Goal: Entertainment & Leisure: Consume media (video, audio)

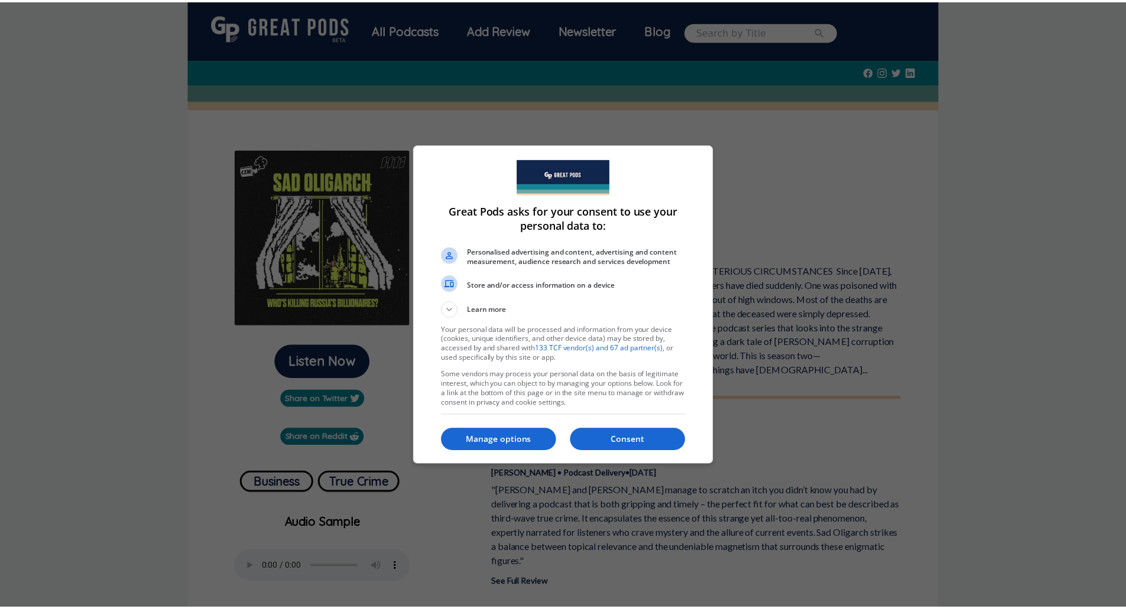
scroll to position [118, 0]
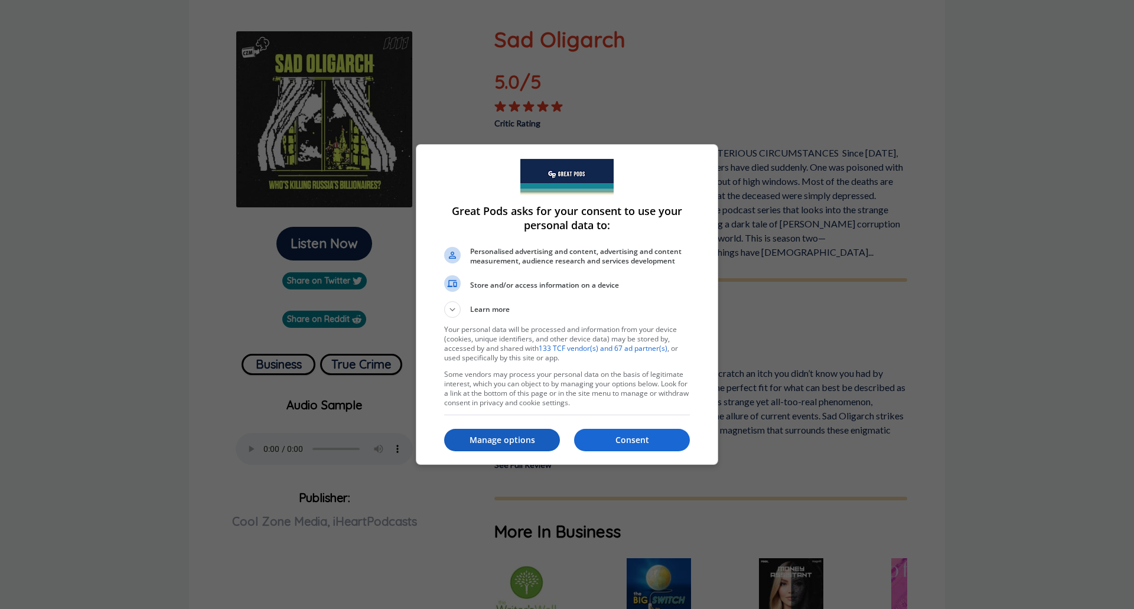
click at [500, 438] on p "Manage options" at bounding box center [502, 440] width 116 height 12
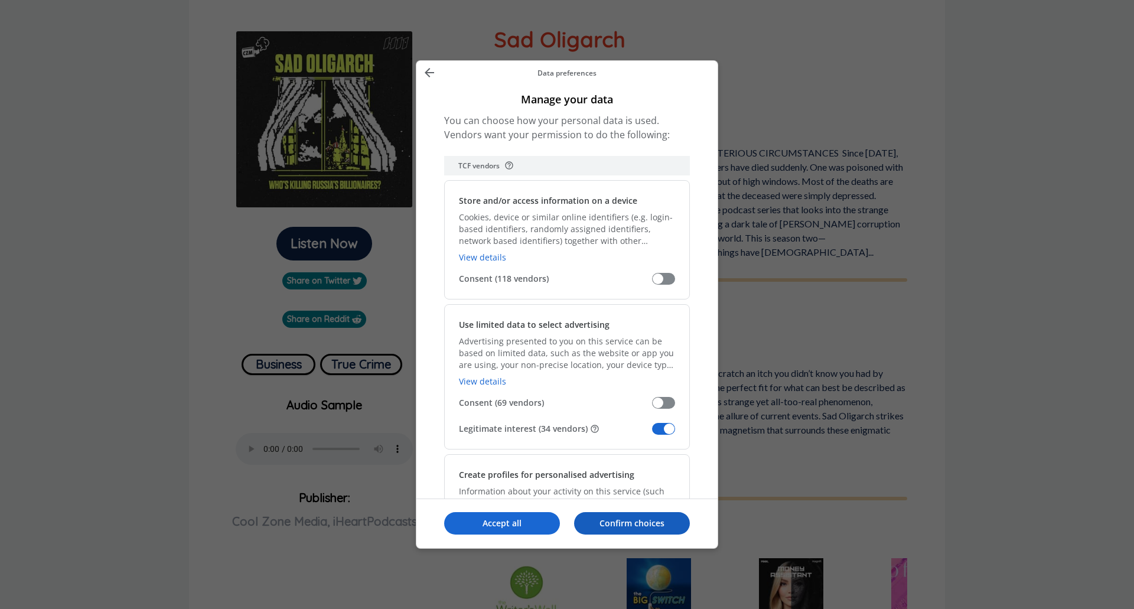
click at [592, 525] on p "Confirm choices" at bounding box center [632, 524] width 116 height 12
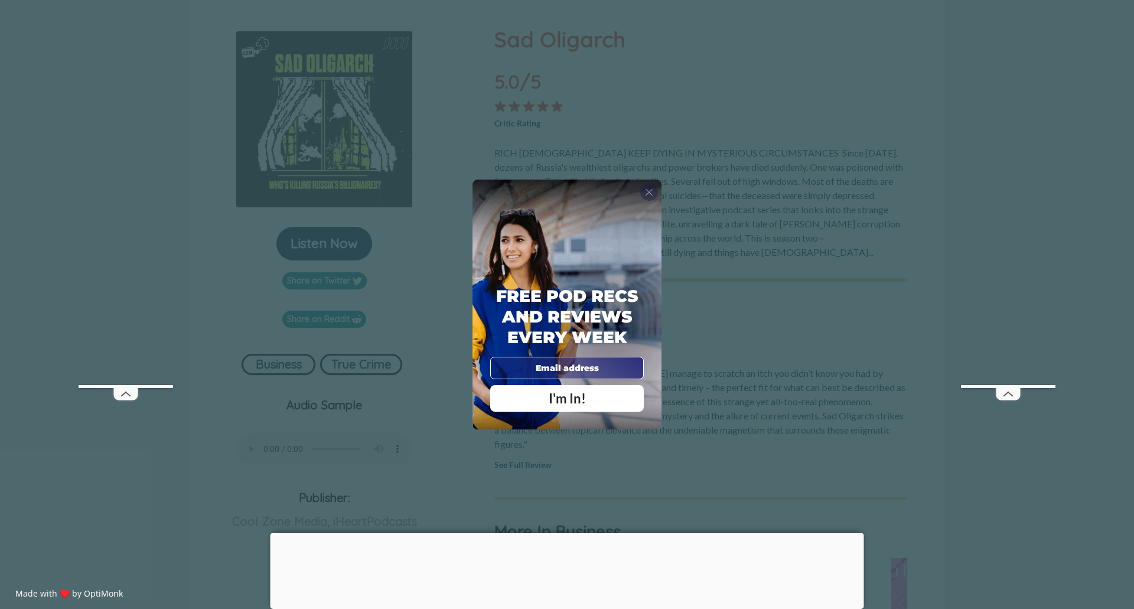
click at [651, 194] on span "X" at bounding box center [649, 192] width 8 height 12
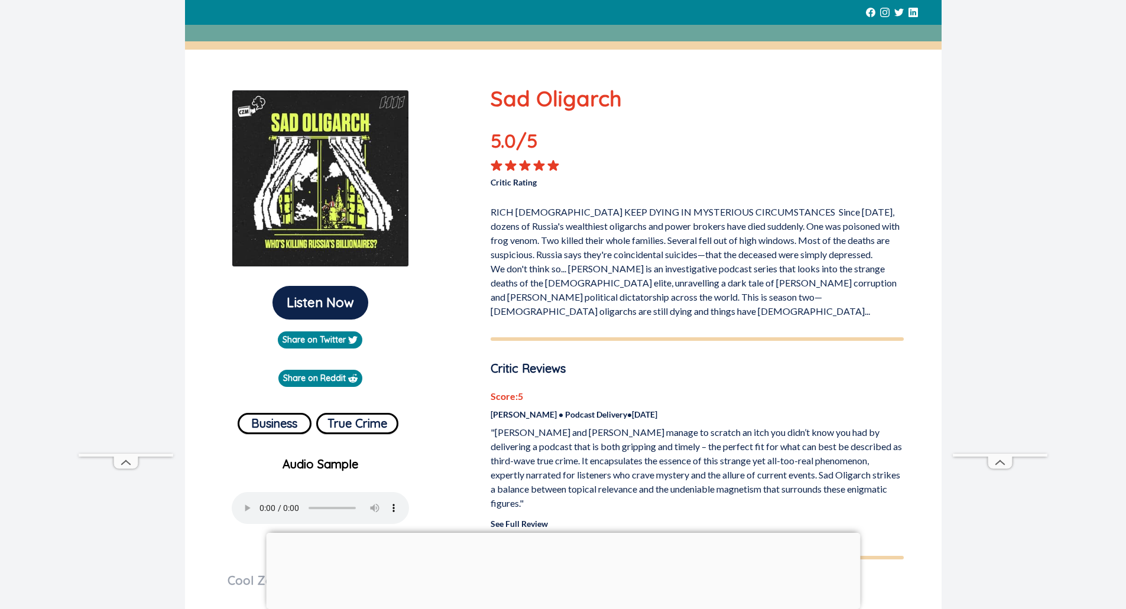
scroll to position [177, 0]
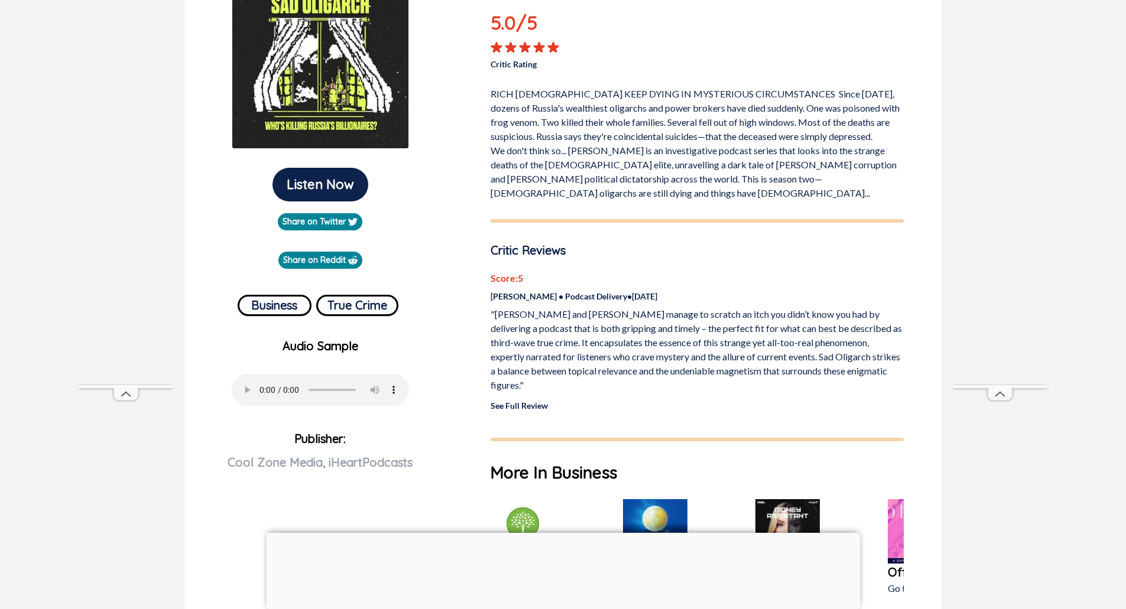
click at [706, 331] on p ""[PERSON_NAME] and [PERSON_NAME] manage to scratch an itch you didn’t know you …" at bounding box center [696, 349] width 413 height 85
click at [710, 330] on p ""[PERSON_NAME] and [PERSON_NAME] manage to scratch an itch you didn’t know you …" at bounding box center [696, 349] width 413 height 85
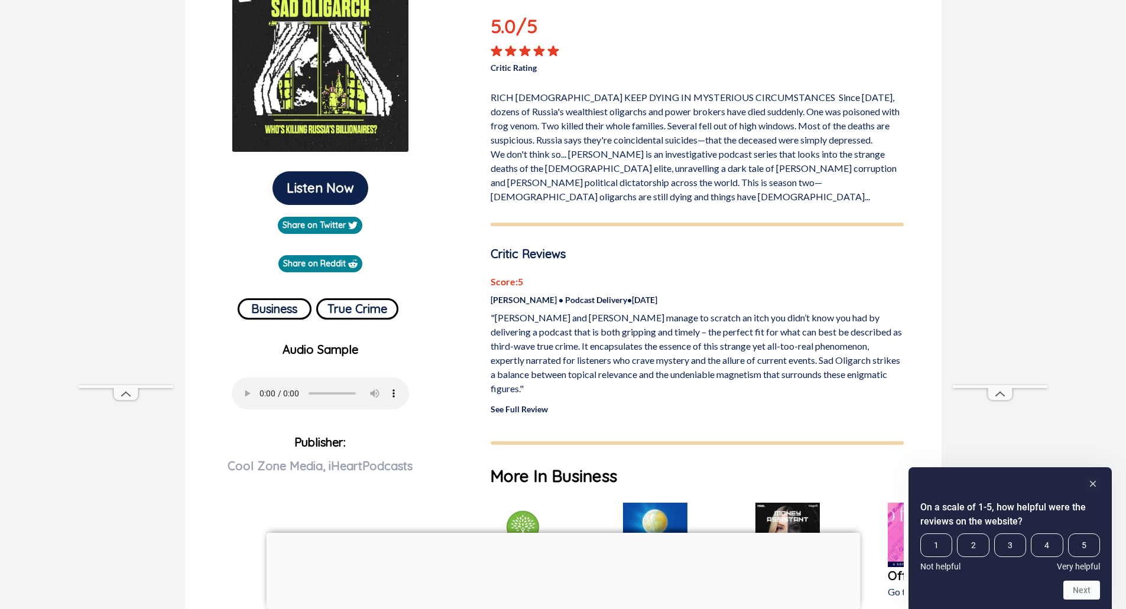
scroll to position [0, 0]
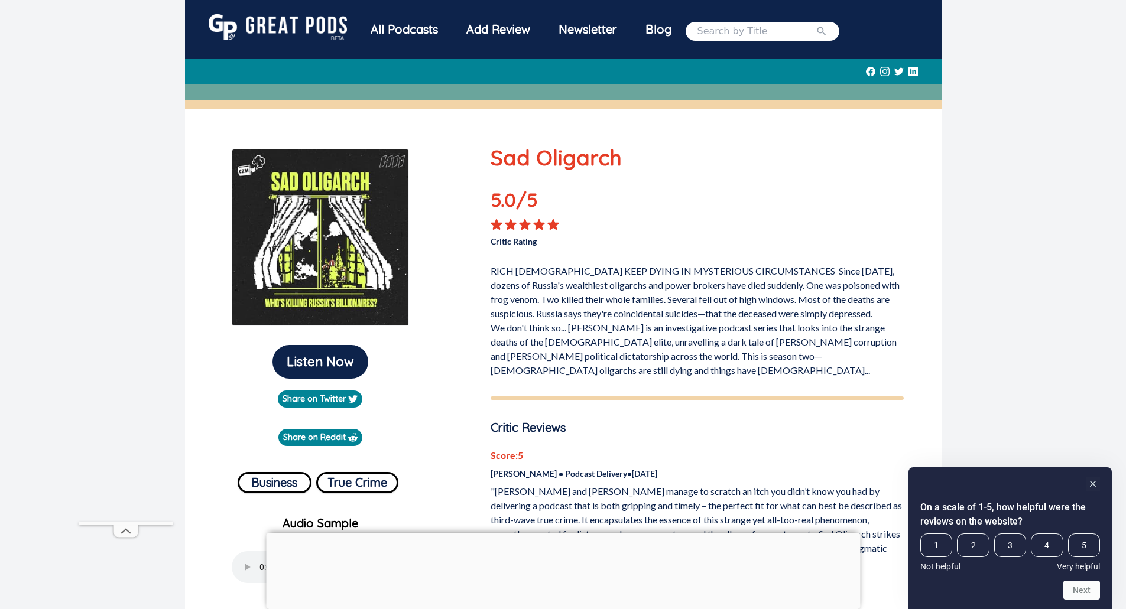
click at [733, 357] on p "RICH [DEMOGRAPHIC_DATA] KEEP DYING IN MYSTERIOUS CIRCUMSTANCES Since [DATE], do…" at bounding box center [696, 318] width 413 height 118
click at [697, 326] on p "RICH [DEMOGRAPHIC_DATA] KEEP DYING IN MYSTERIOUS CIRCUMSTANCES Since [DATE], do…" at bounding box center [696, 318] width 413 height 118
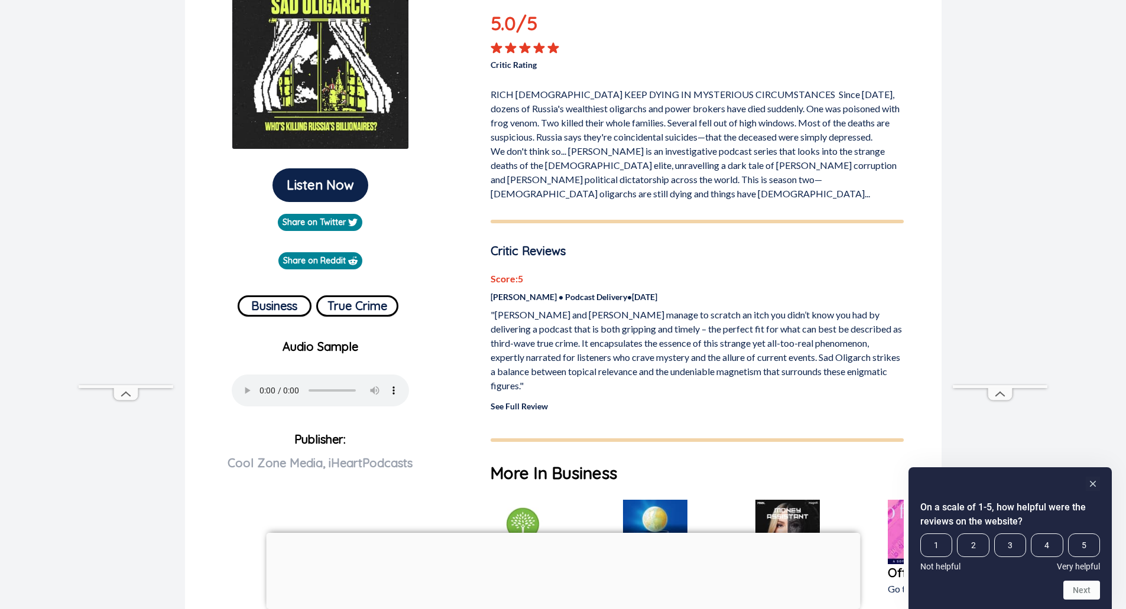
scroll to position [177, 0]
click at [615, 135] on p "RICH [DEMOGRAPHIC_DATA] KEEP DYING IN MYSTERIOUS CIRCUMSTANCES Since [DATE], do…" at bounding box center [696, 141] width 413 height 118
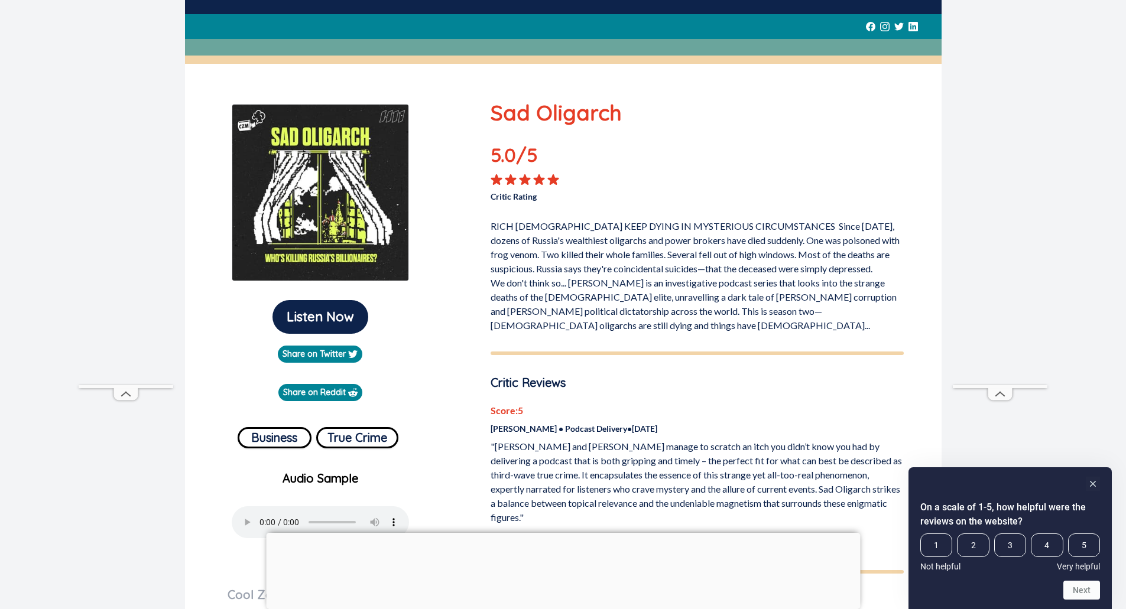
scroll to position [0, 0]
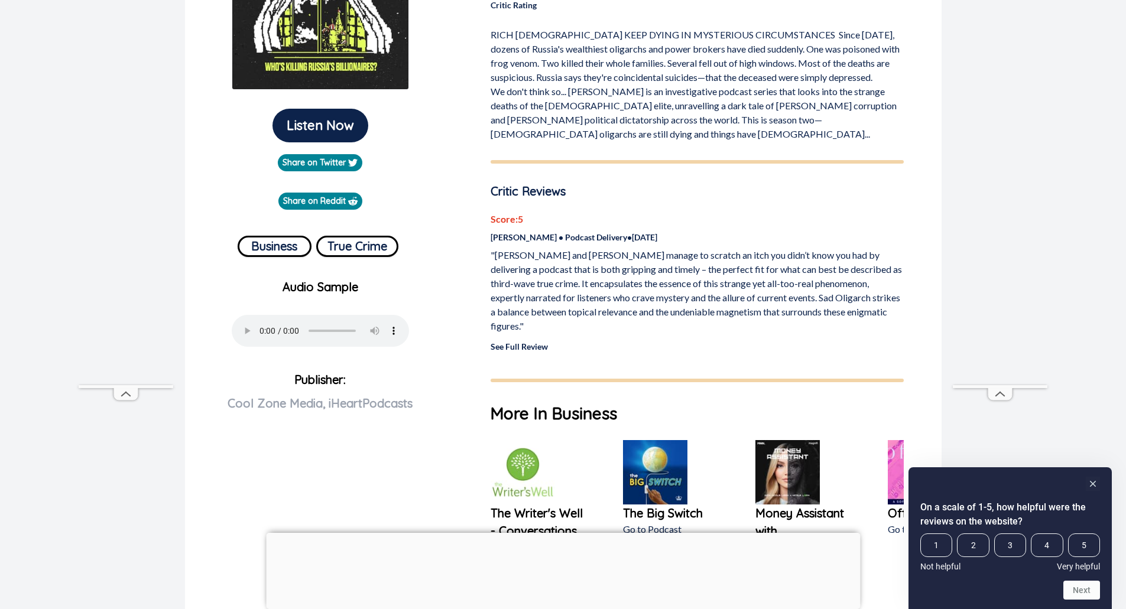
scroll to position [177, 0]
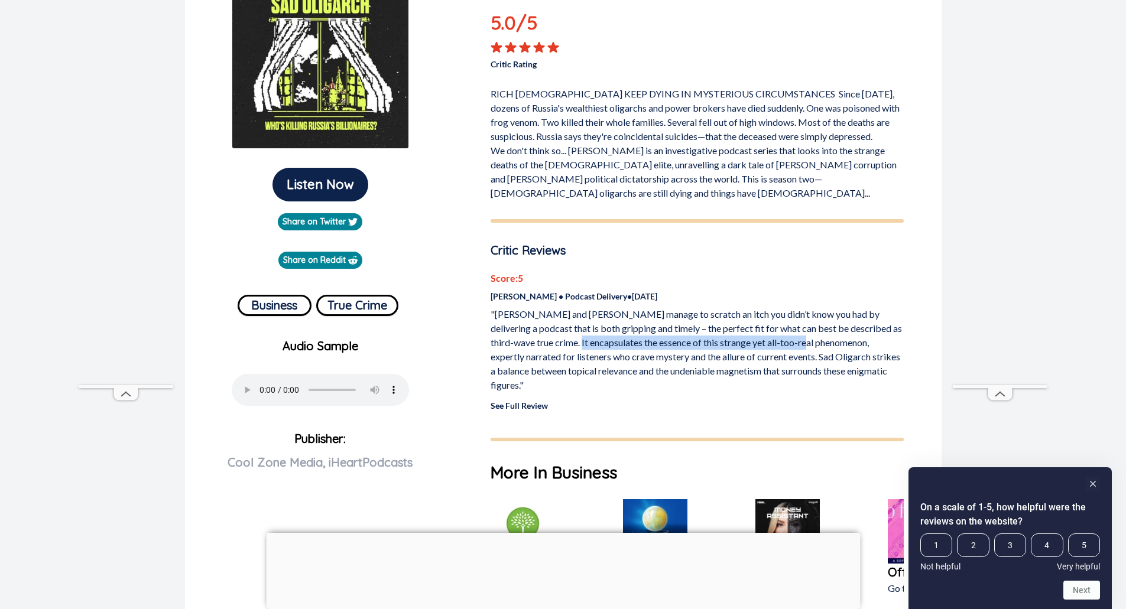
drag, startPoint x: 565, startPoint y: 328, endPoint x: 765, endPoint y: 327, distance: 200.3
click at [781, 327] on p ""[PERSON_NAME] and [PERSON_NAME] manage to scratch an itch you didn’t know you …" at bounding box center [696, 349] width 413 height 85
